Goal: Task Accomplishment & Management: Complete application form

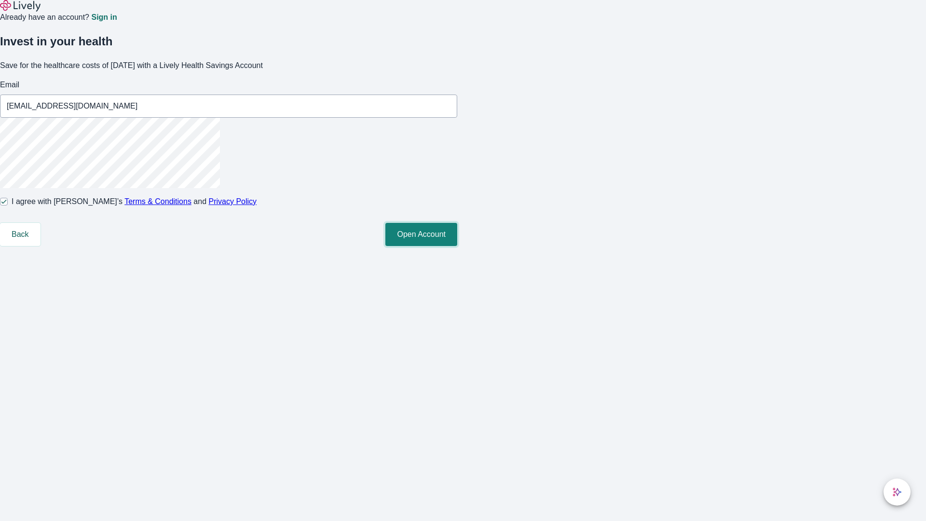
click at [457, 246] on button "Open Account" at bounding box center [421, 234] width 72 height 23
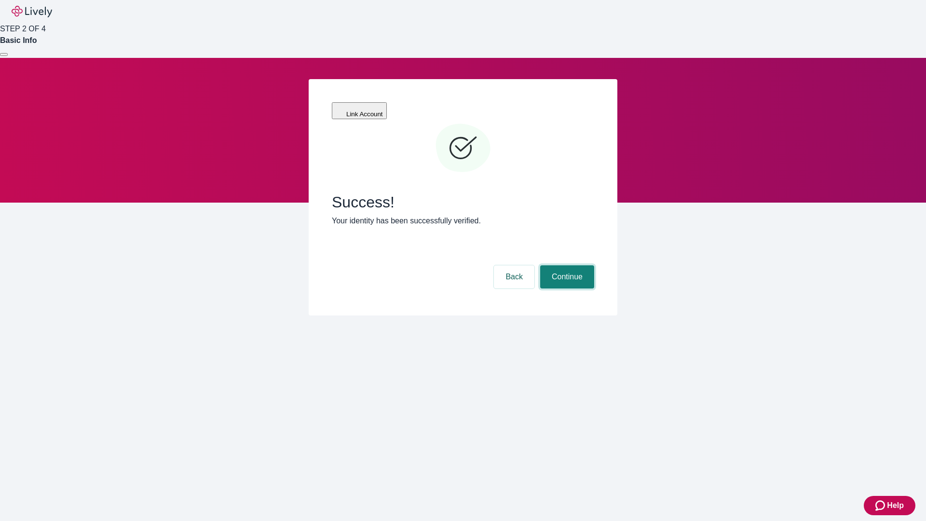
click at [566, 265] on button "Continue" at bounding box center [567, 276] width 54 height 23
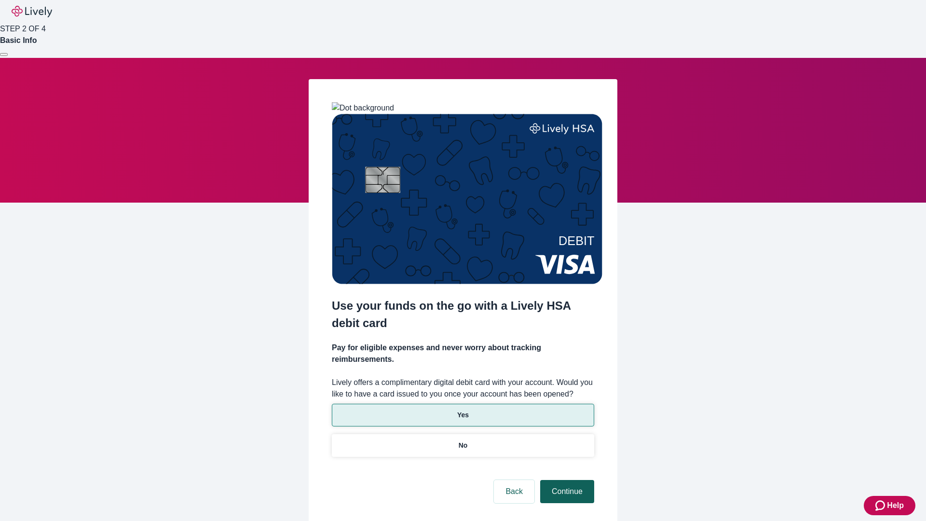
click at [463, 410] on p "Yes" at bounding box center [463, 415] width 12 height 10
click at [566, 480] on button "Continue" at bounding box center [567, 491] width 54 height 23
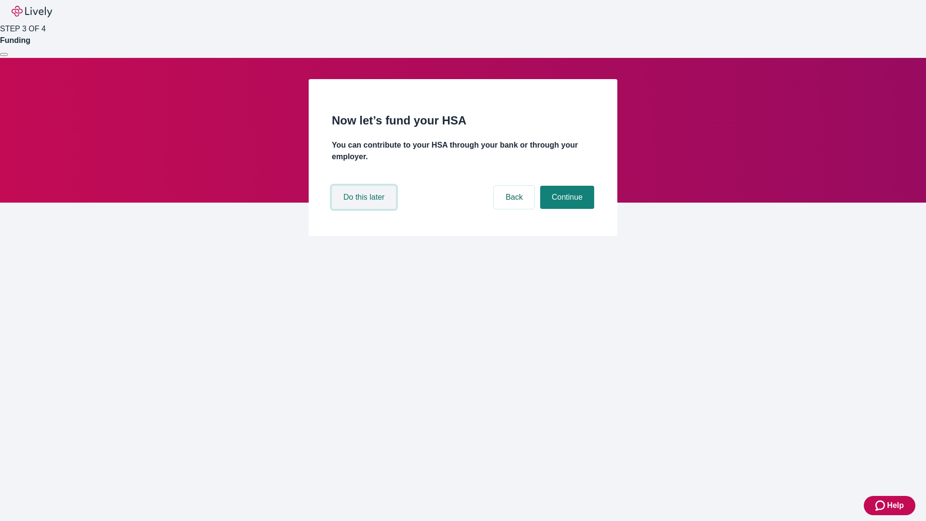
click at [365, 209] on button "Do this later" at bounding box center [364, 197] width 64 height 23
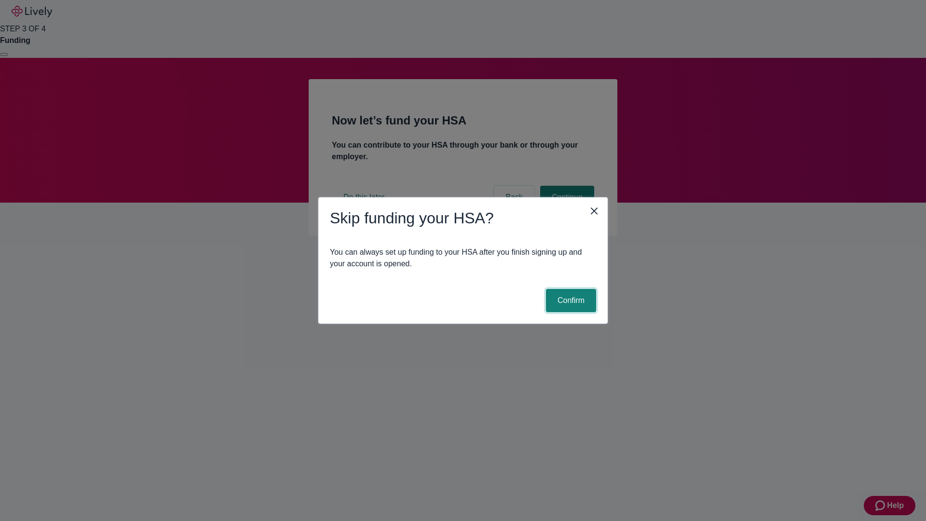
click at [570, 301] on button "Confirm" at bounding box center [571, 300] width 50 height 23
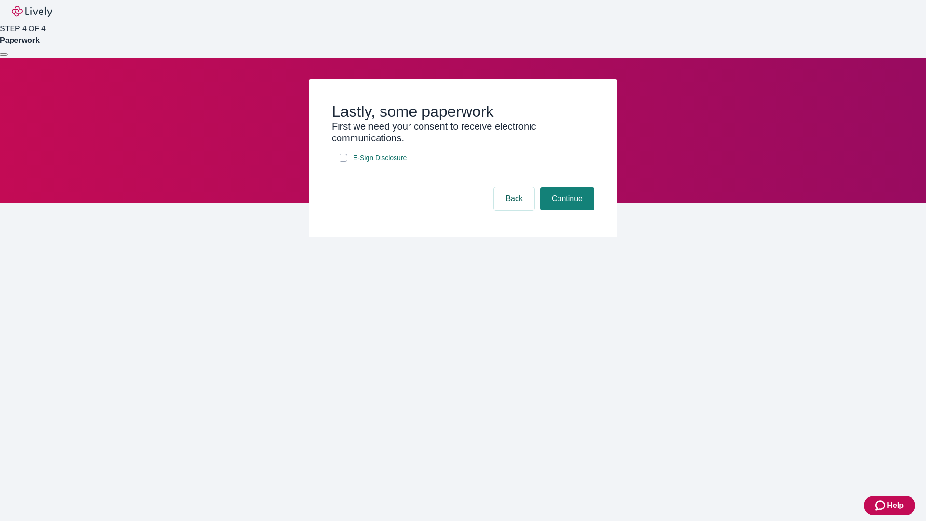
click at [343, 162] on input "E-Sign Disclosure" at bounding box center [344, 158] width 8 height 8
checkbox input "true"
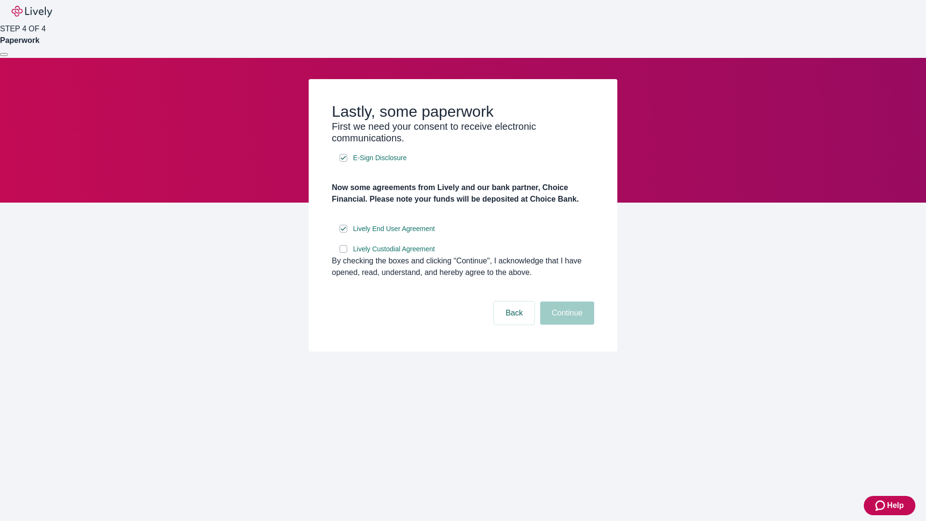
click at [343, 253] on input "Lively Custodial Agreement" at bounding box center [344, 249] width 8 height 8
checkbox input "true"
click at [566, 325] on button "Continue" at bounding box center [567, 312] width 54 height 23
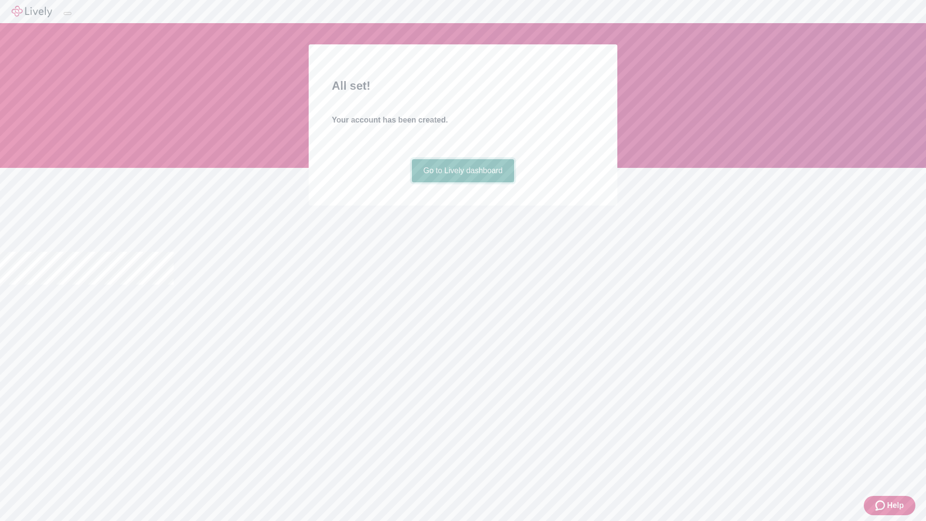
click at [463, 182] on link "Go to Lively dashboard" at bounding box center [463, 170] width 103 height 23
